Goal: Task Accomplishment & Management: Use online tool/utility

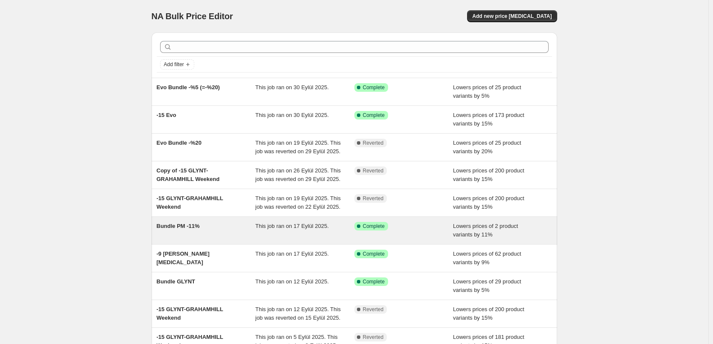
click at [226, 236] on div "Bundle PM -11%" at bounding box center [206, 230] width 99 height 17
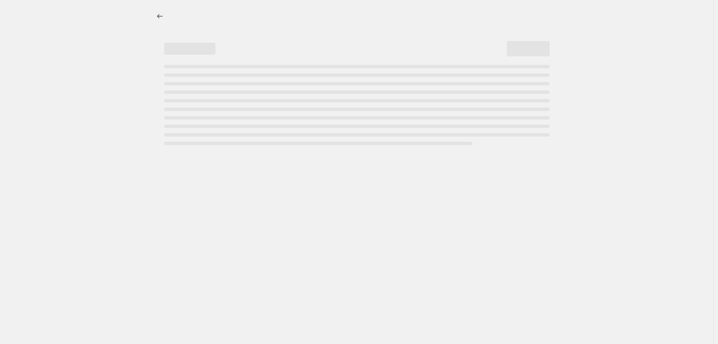
select select "percentage"
select select "no_change"
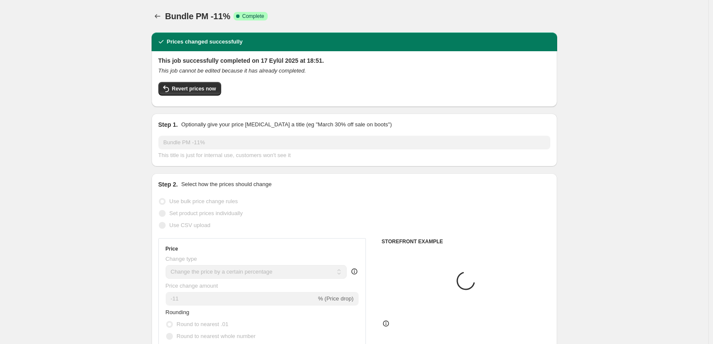
select select "tag"
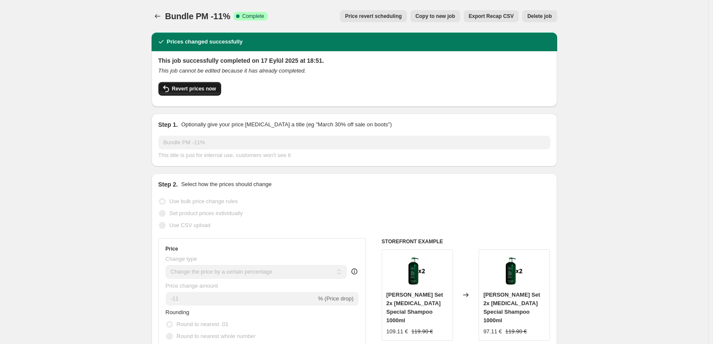
click at [214, 91] on span "Revert prices now" at bounding box center [194, 88] width 44 height 7
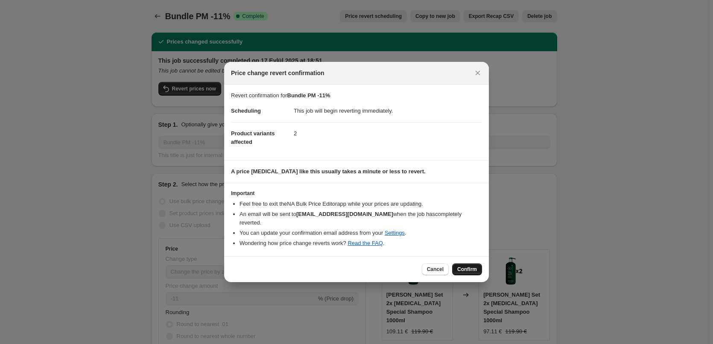
click at [466, 267] on span "Confirm" at bounding box center [467, 269] width 20 height 7
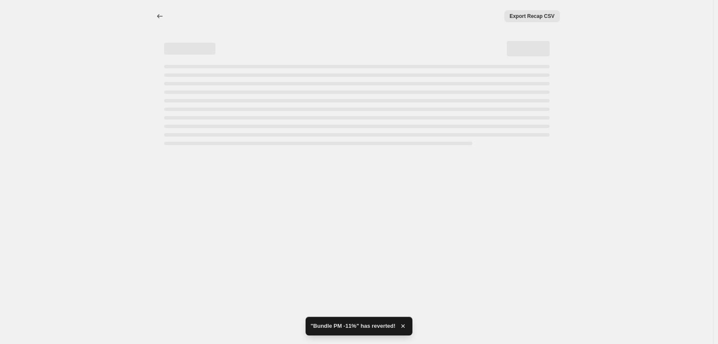
select select "percentage"
select select "no_change"
select select "tag"
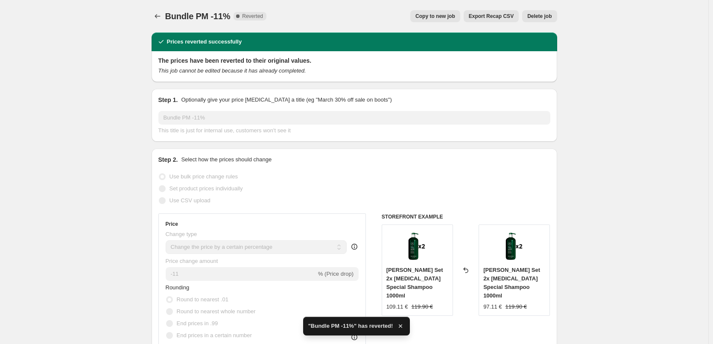
click at [438, 16] on span "Copy to new job" at bounding box center [436, 16] width 40 height 7
select select "percentage"
select select "no_change"
select select "tag"
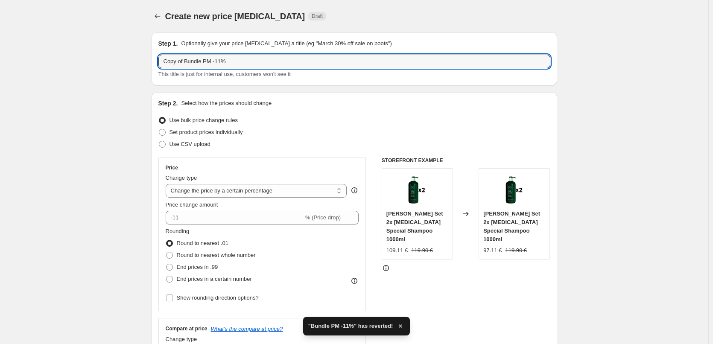
drag, startPoint x: 186, startPoint y: 62, endPoint x: 135, endPoint y: 60, distance: 51.7
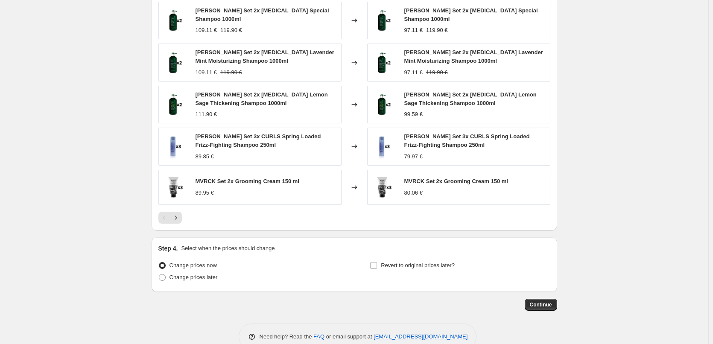
scroll to position [617, 0]
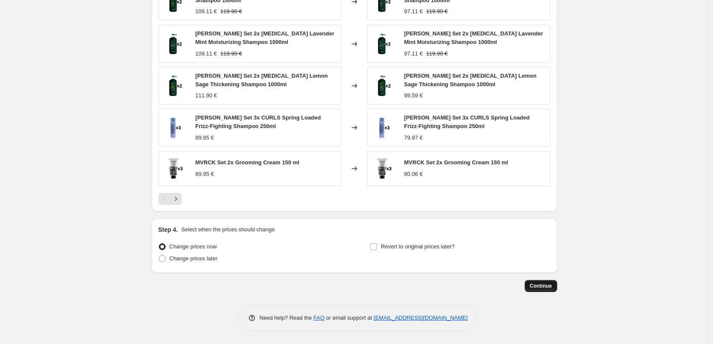
type input "Bundle PM -11%"
click at [545, 286] on span "Continue" at bounding box center [541, 286] width 22 height 7
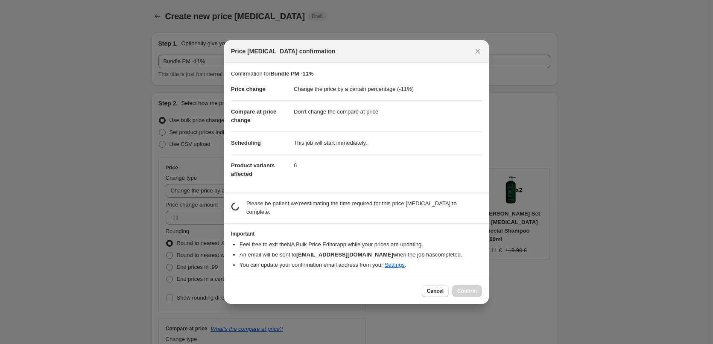
scroll to position [0, 0]
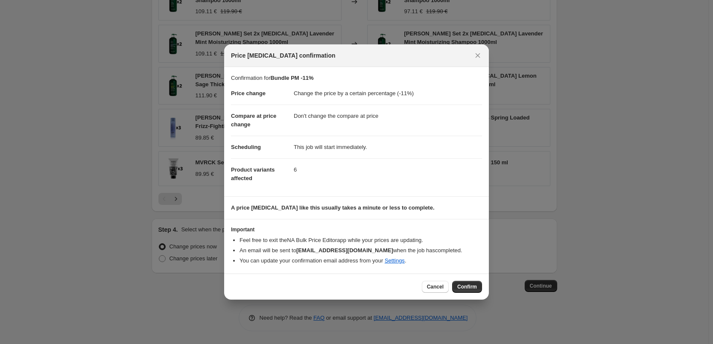
click at [473, 289] on span "Confirm" at bounding box center [467, 287] width 20 height 7
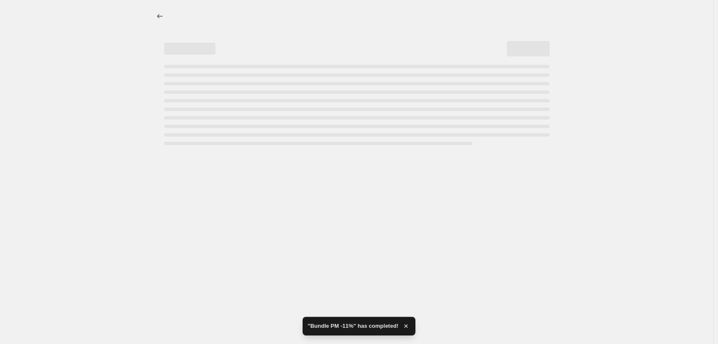
select select "percentage"
select select "no_change"
select select "tag"
